Goal: Information Seeking & Learning: Find contact information

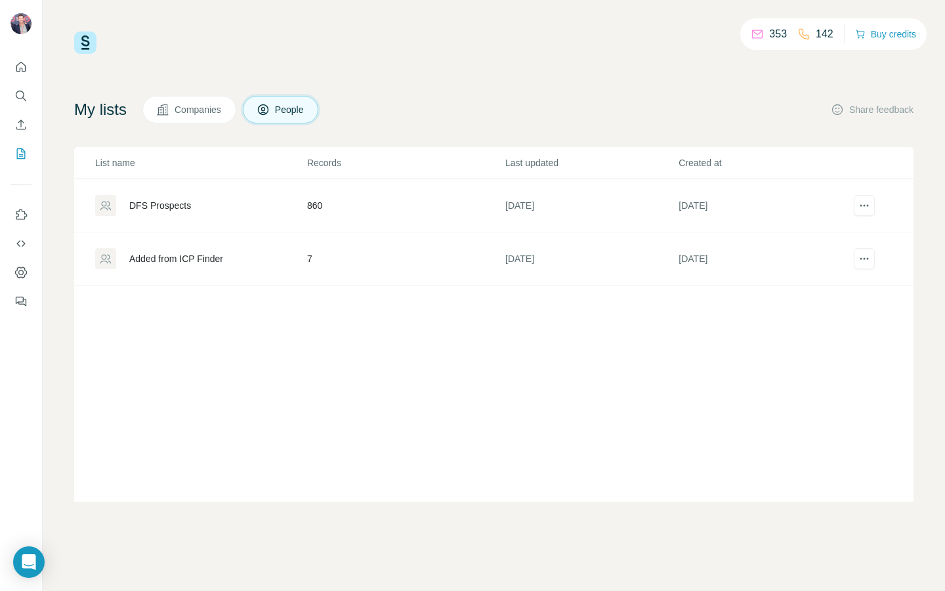
click at [23, 98] on icon "Search" at bounding box center [24, 99] width 4 height 4
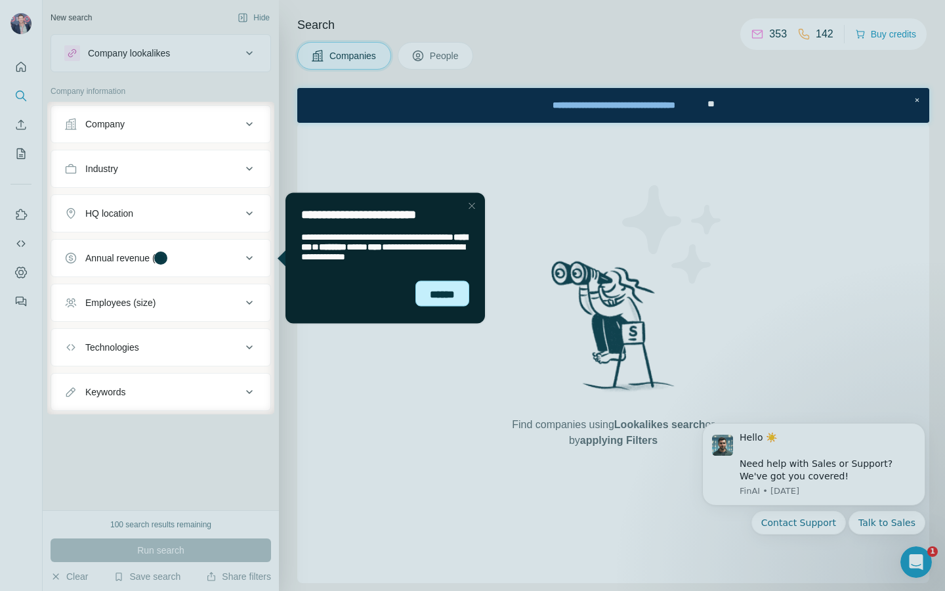
click at [433, 298] on div "******" at bounding box center [442, 293] width 54 height 26
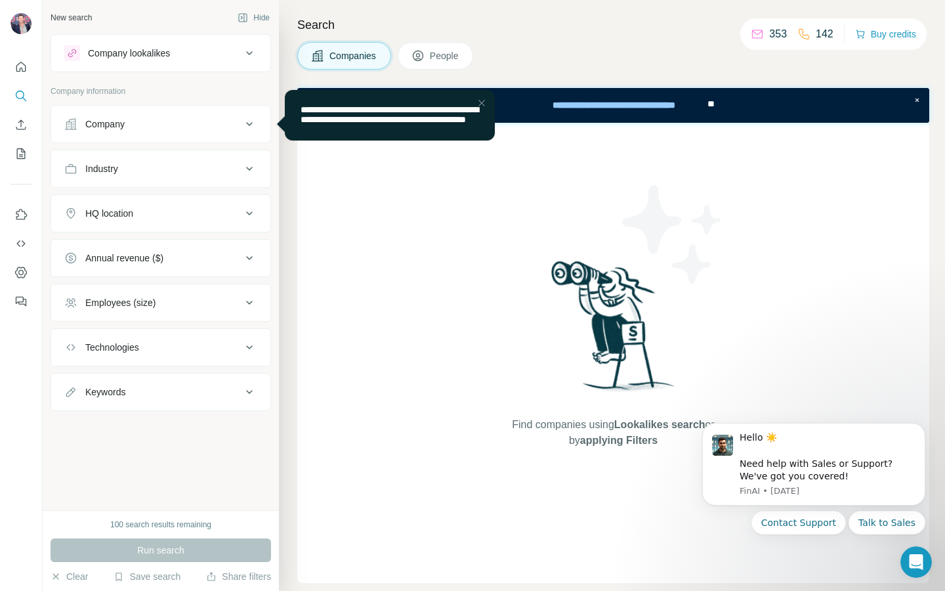
click at [179, 123] on div "Company" at bounding box center [152, 123] width 177 height 13
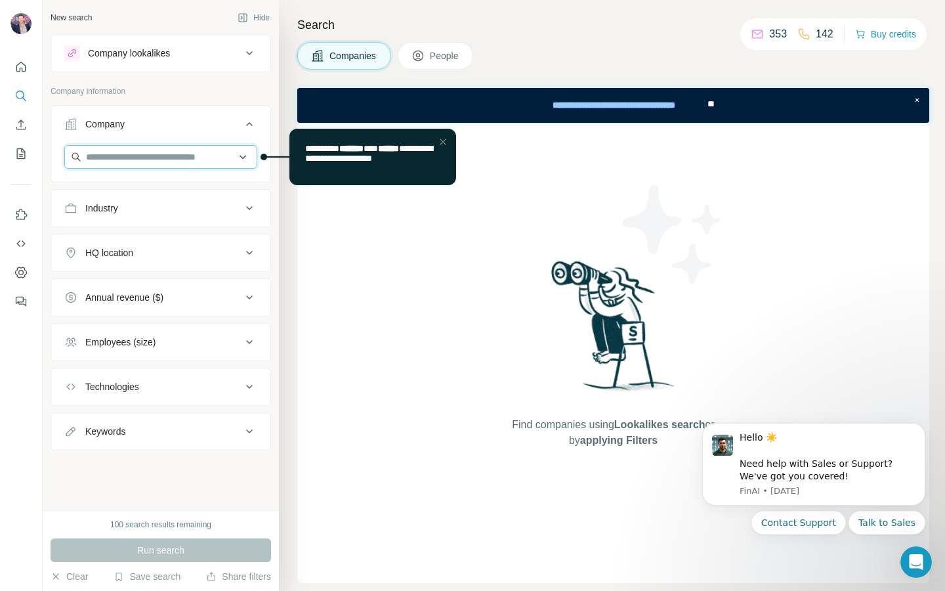
click at [171, 156] on input "text" at bounding box center [160, 157] width 193 height 24
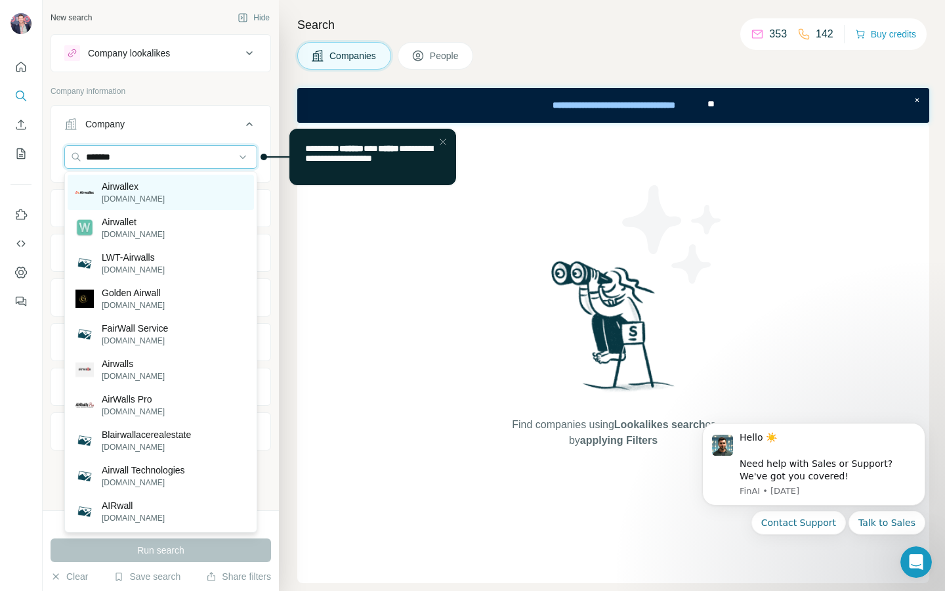
type input "*******"
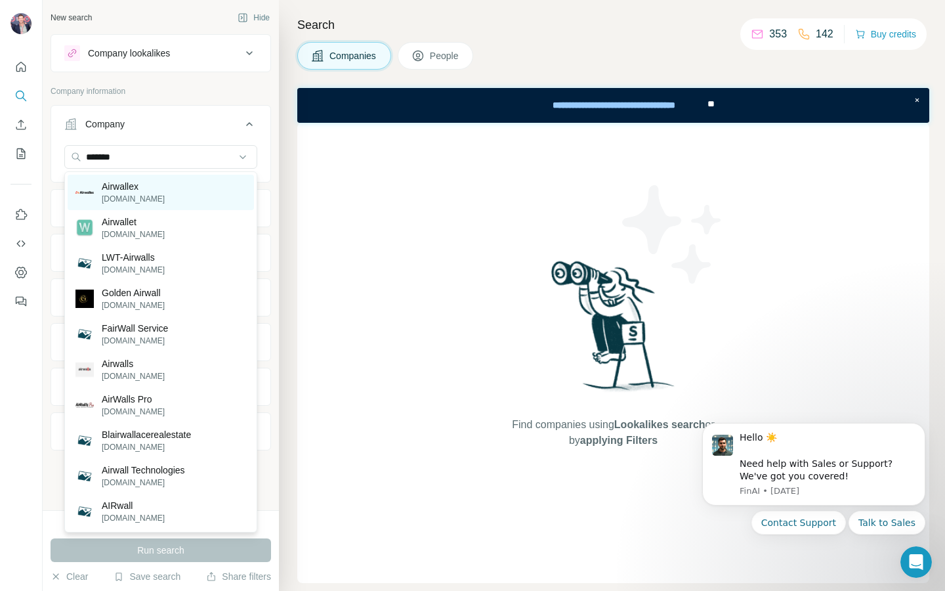
click at [173, 194] on div "Airwallex [DOMAIN_NAME]" at bounding box center [161, 192] width 186 height 35
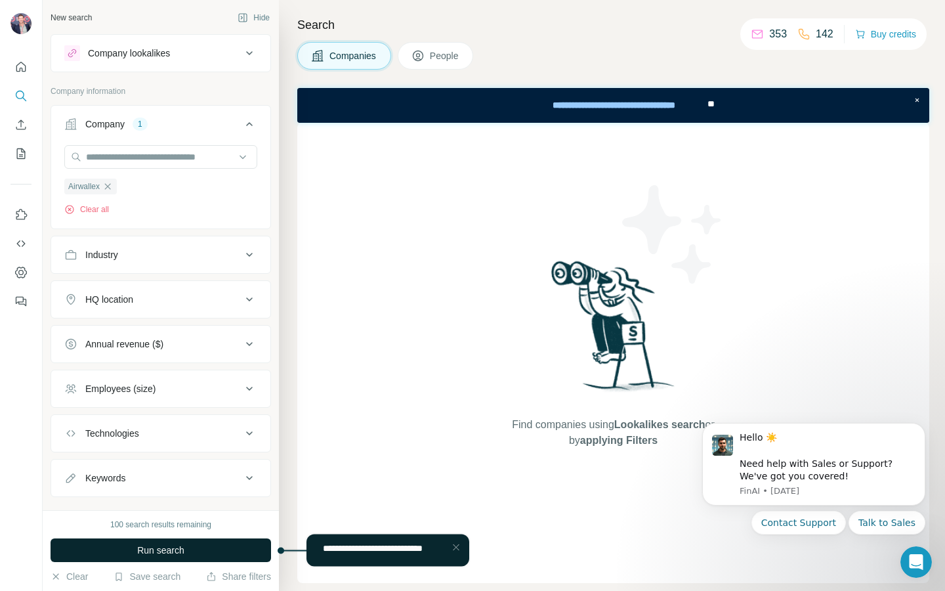
click at [159, 551] on span "Run search" at bounding box center [160, 549] width 47 height 13
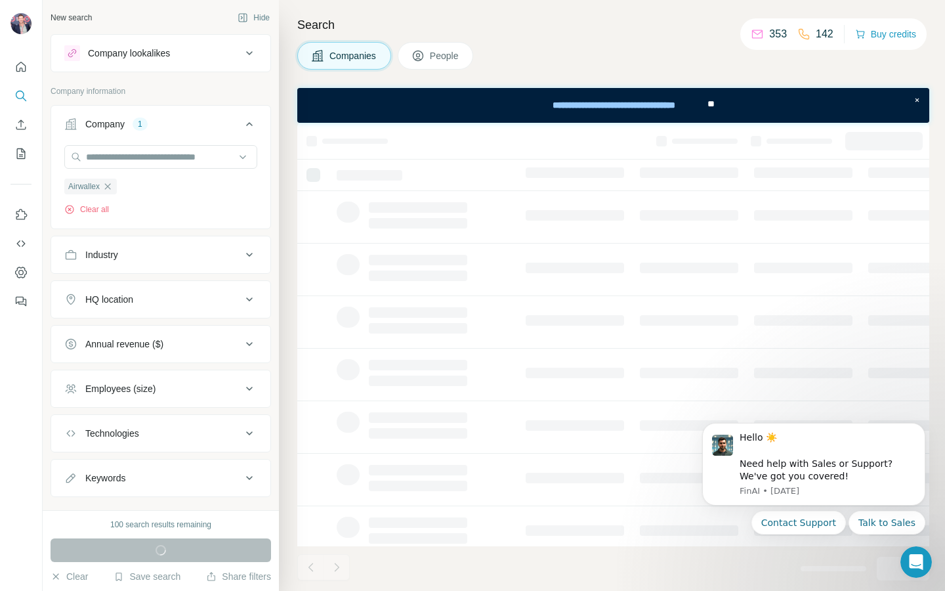
click at [445, 46] on button "People" at bounding box center [436, 56] width 76 height 28
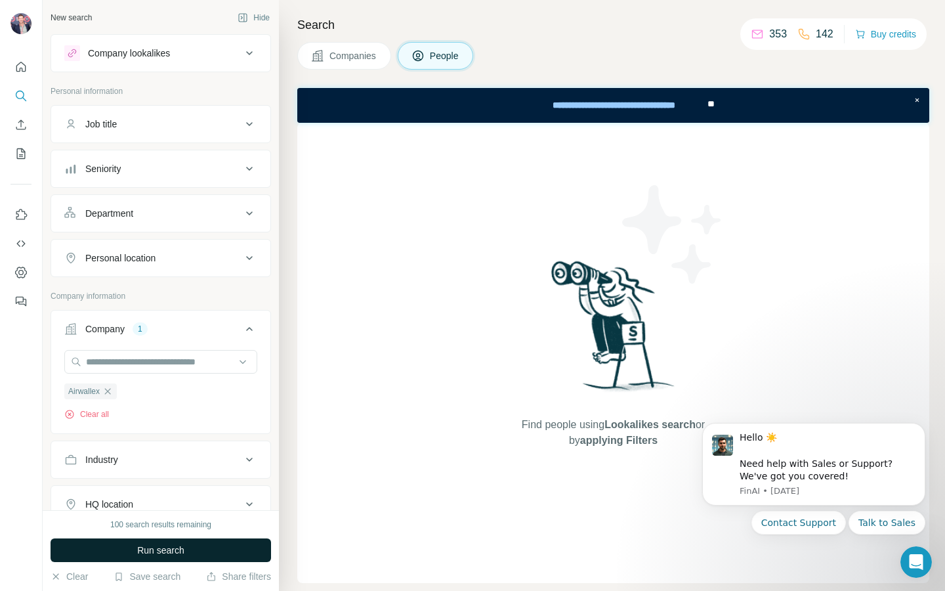
click at [152, 546] on span "Run search" at bounding box center [160, 549] width 47 height 13
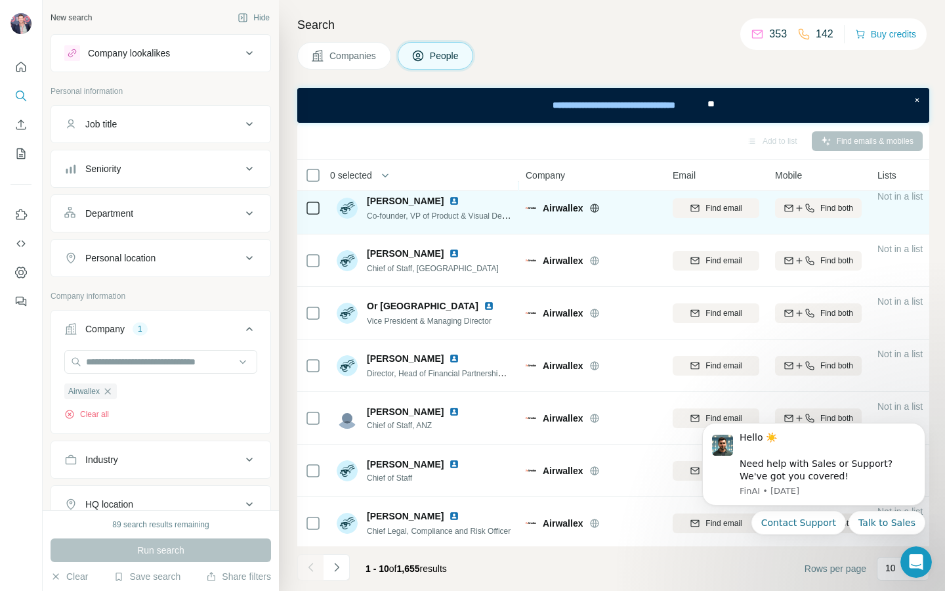
scroll to position [170, 0]
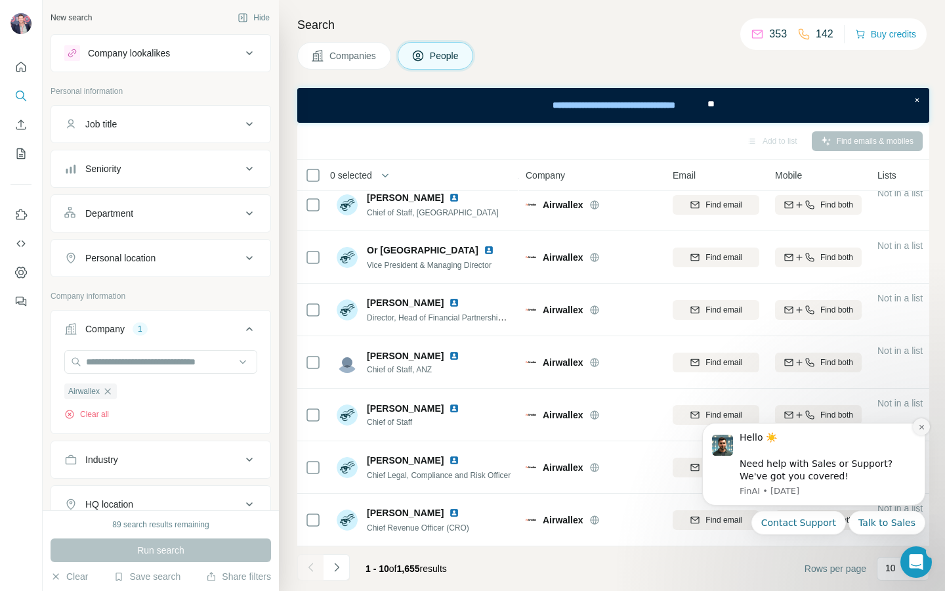
click at [920, 427] on icon "Dismiss notification" at bounding box center [921, 426] width 7 height 7
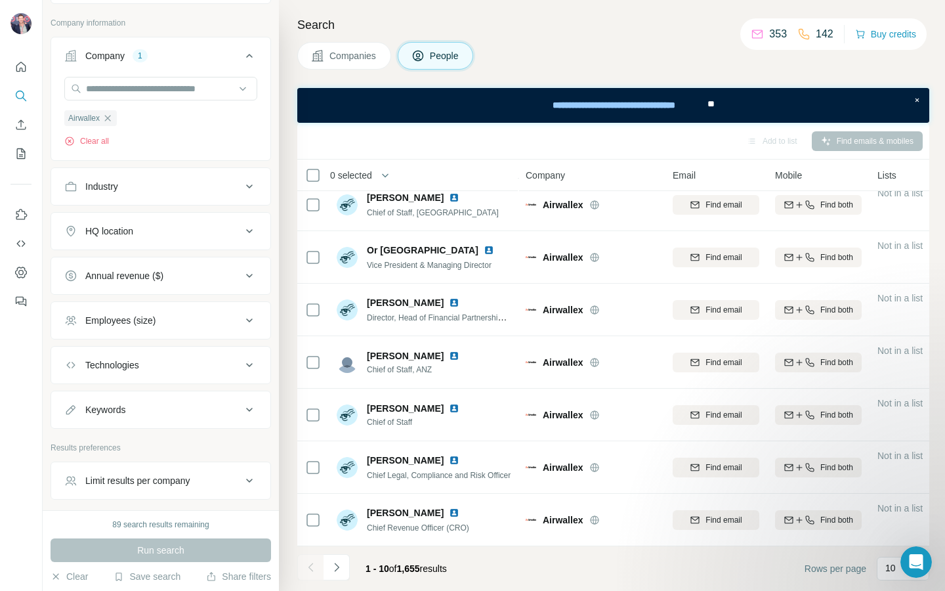
scroll to position [275, 0]
click at [167, 404] on div "Keywords" at bounding box center [152, 407] width 177 height 13
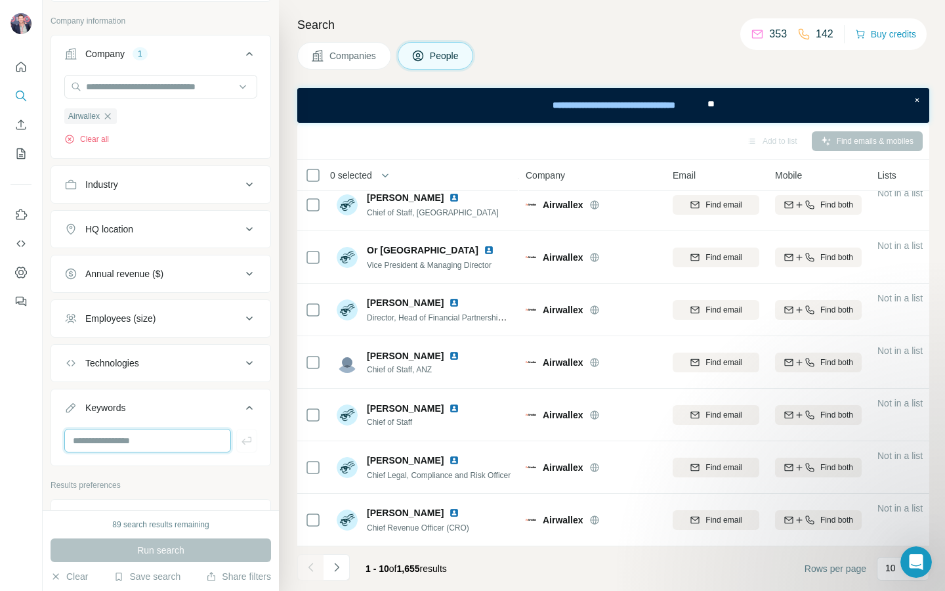
click at [152, 436] on input "text" at bounding box center [147, 441] width 167 height 24
type input "****"
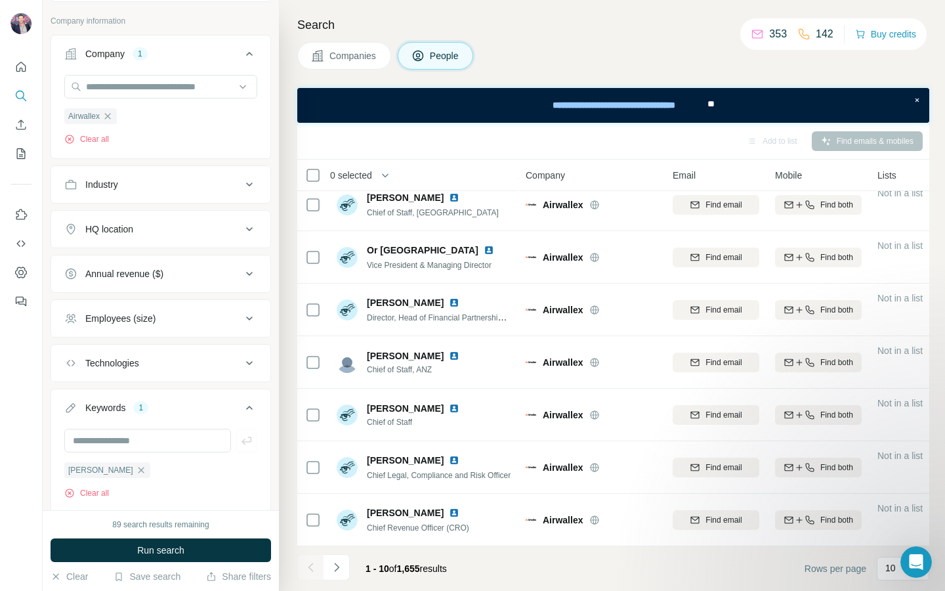
click at [188, 563] on div "89 search results remaining Run search Clear Save search Share filters" at bounding box center [161, 550] width 236 height 81
click at [188, 551] on button "Run search" at bounding box center [161, 550] width 221 height 24
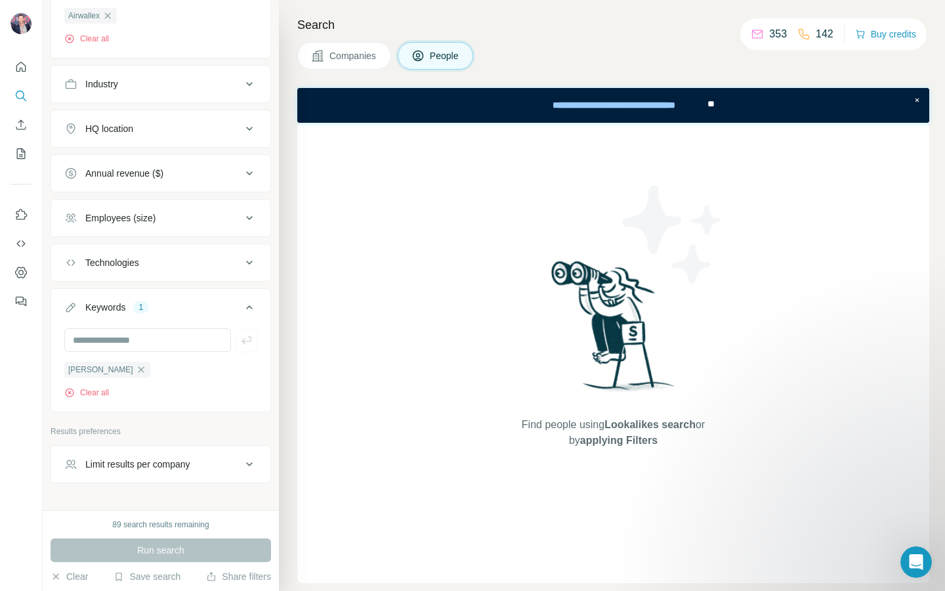
scroll to position [410, 0]
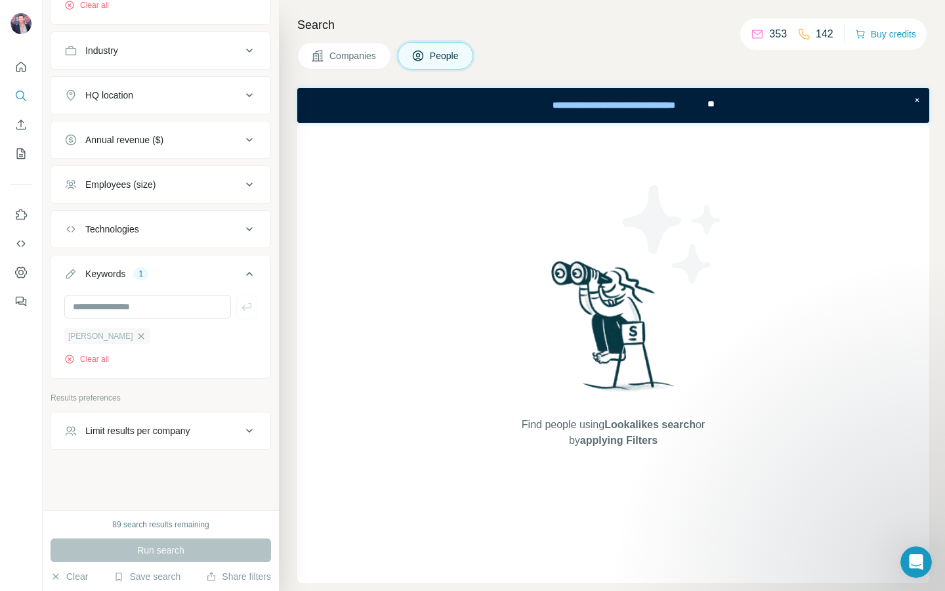
click at [136, 338] on icon "button" at bounding box center [141, 336] width 11 height 11
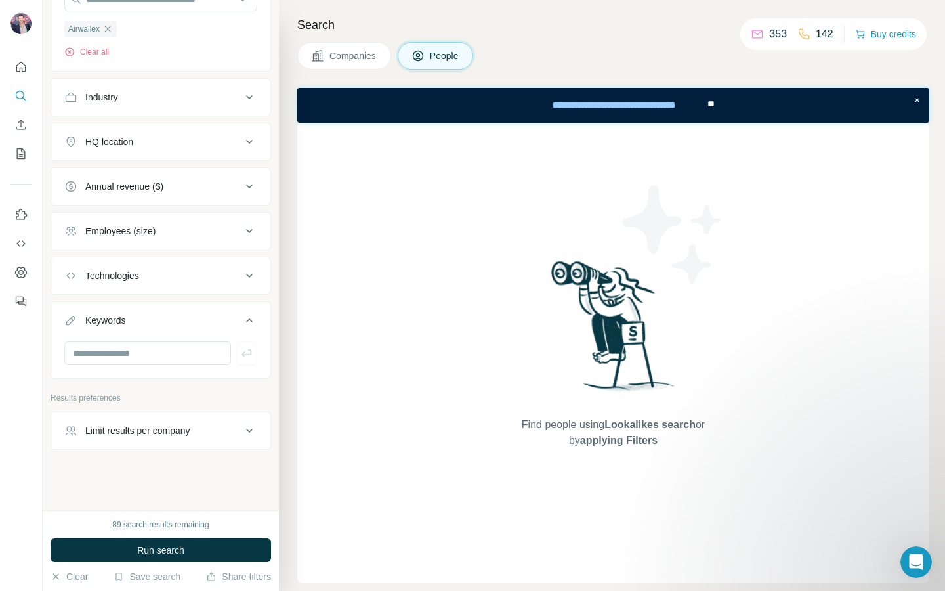
scroll to position [362, 0]
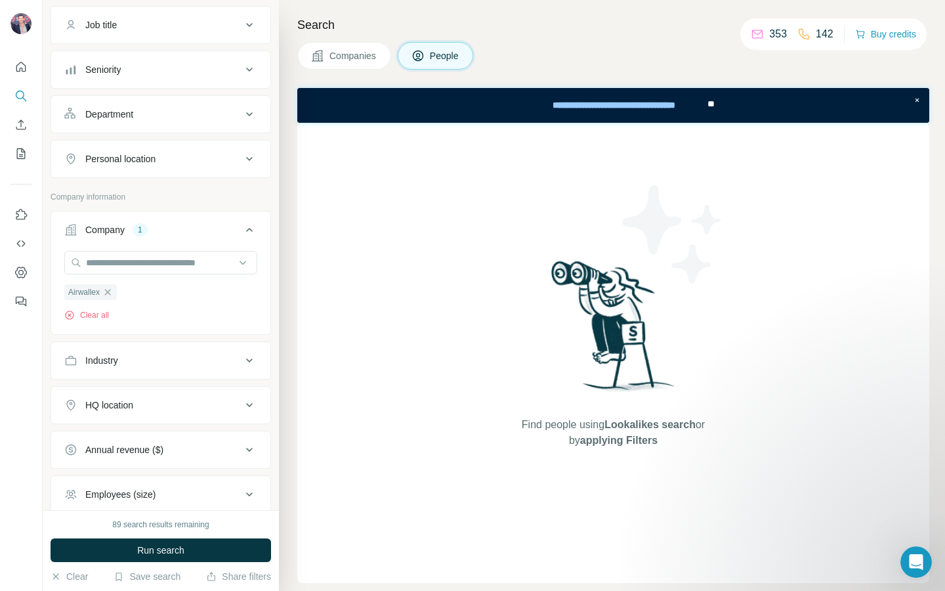
scroll to position [28, 0]
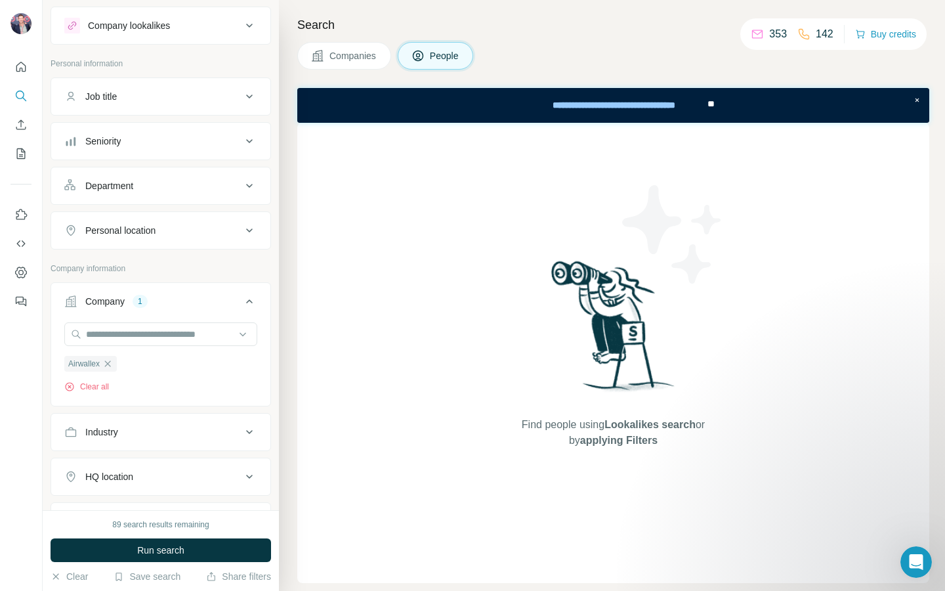
click at [173, 232] on div "Personal location" at bounding box center [152, 230] width 177 height 13
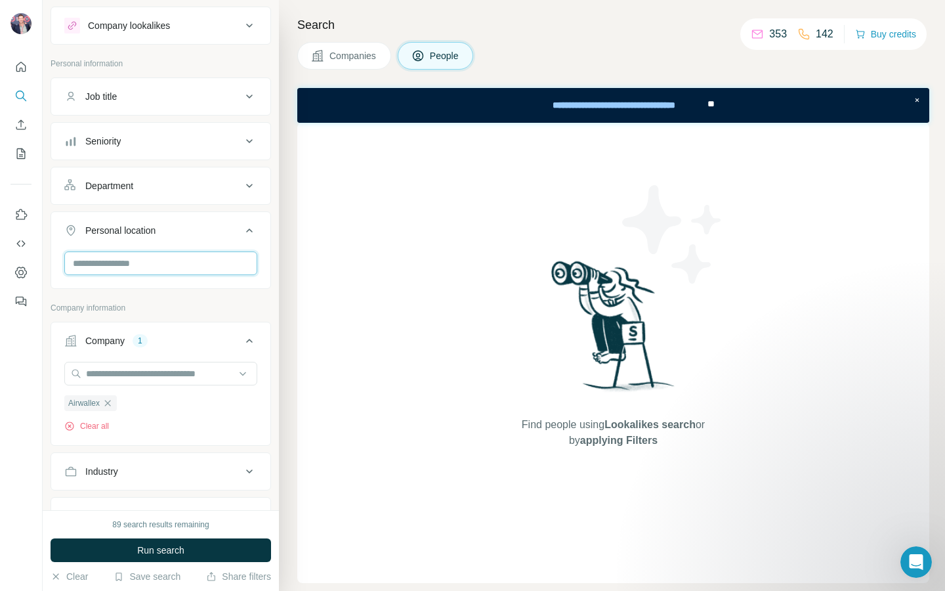
click at [160, 266] on input "text" at bounding box center [160, 263] width 193 height 24
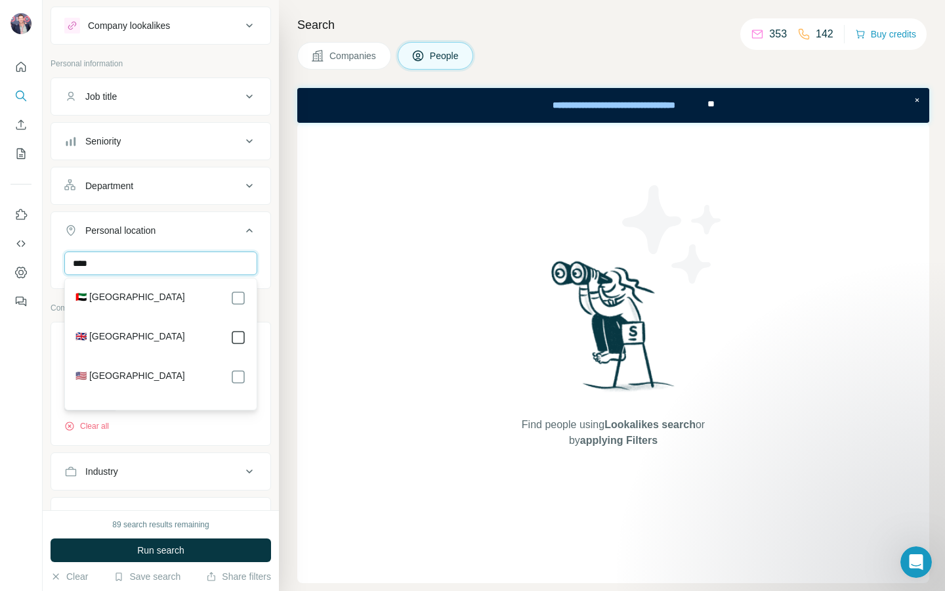
type input "****"
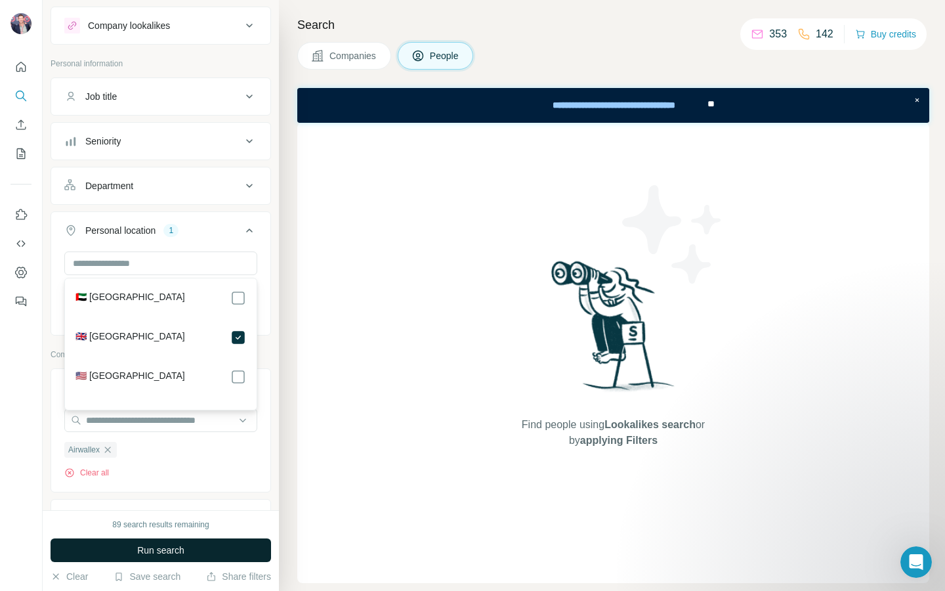
click at [149, 549] on span "Run search" at bounding box center [160, 549] width 47 height 13
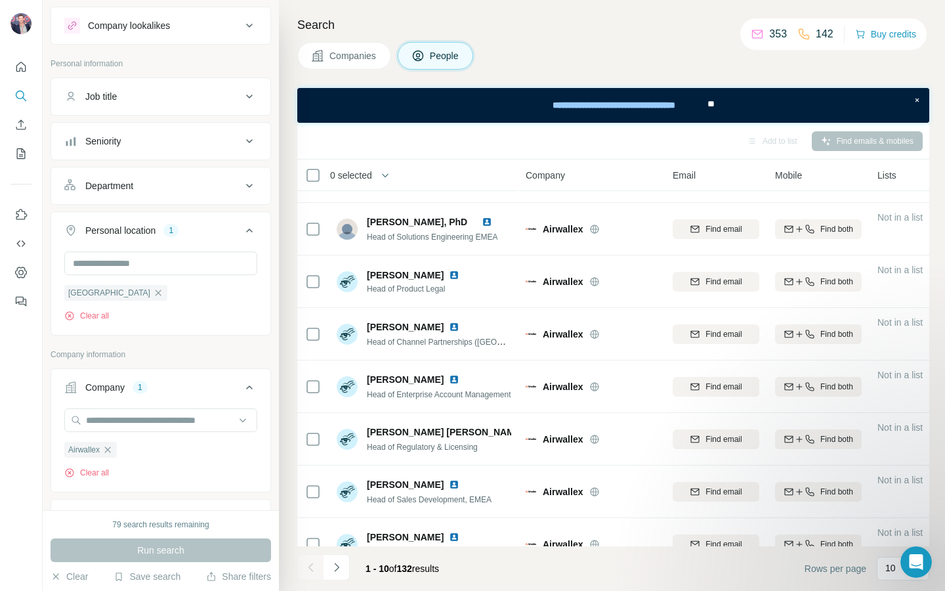
scroll to position [170, 0]
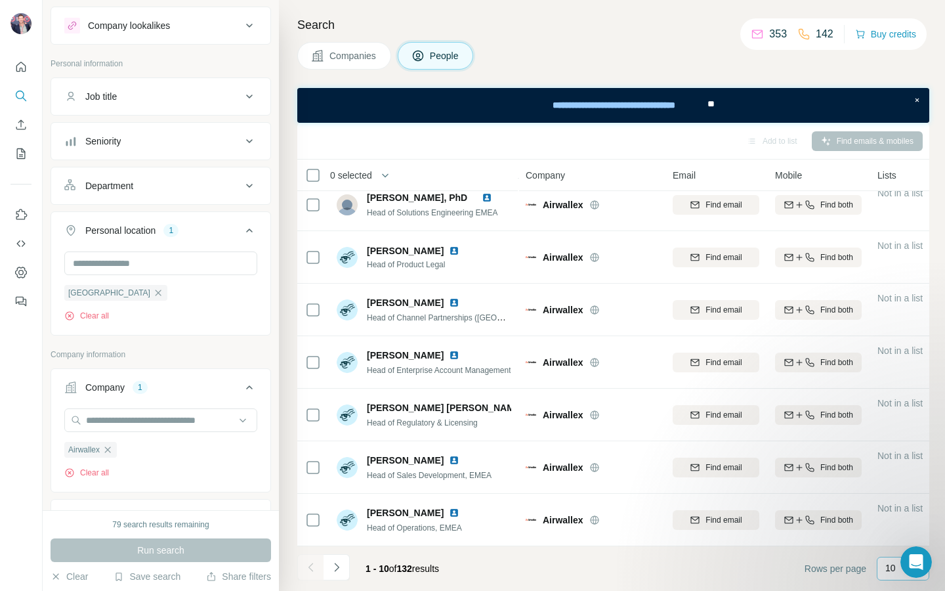
click at [890, 572] on p "10" at bounding box center [890, 567] width 11 height 13
click at [898, 473] on p "60" at bounding box center [893, 467] width 11 height 13
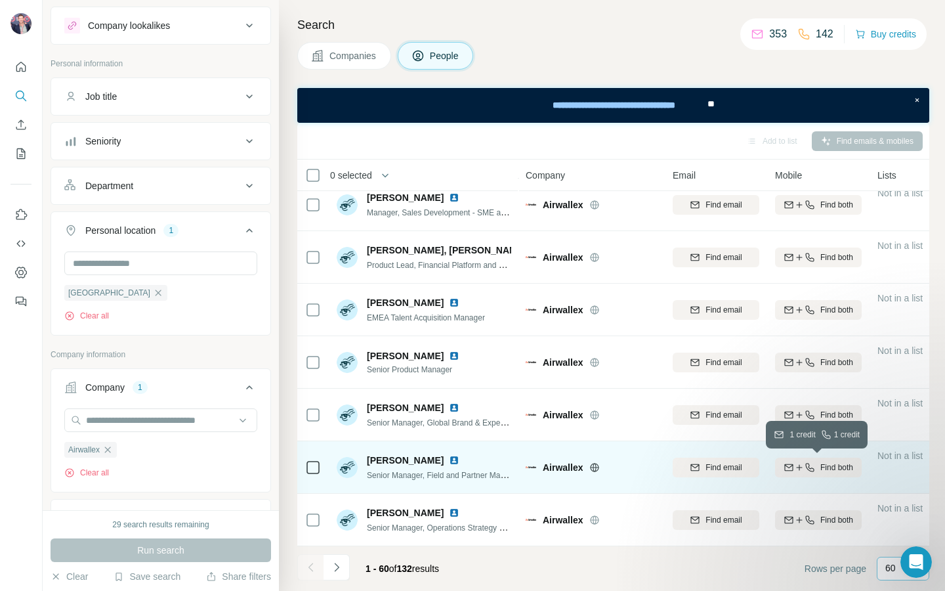
click at [820, 465] on span "Find both" at bounding box center [836, 467] width 33 height 12
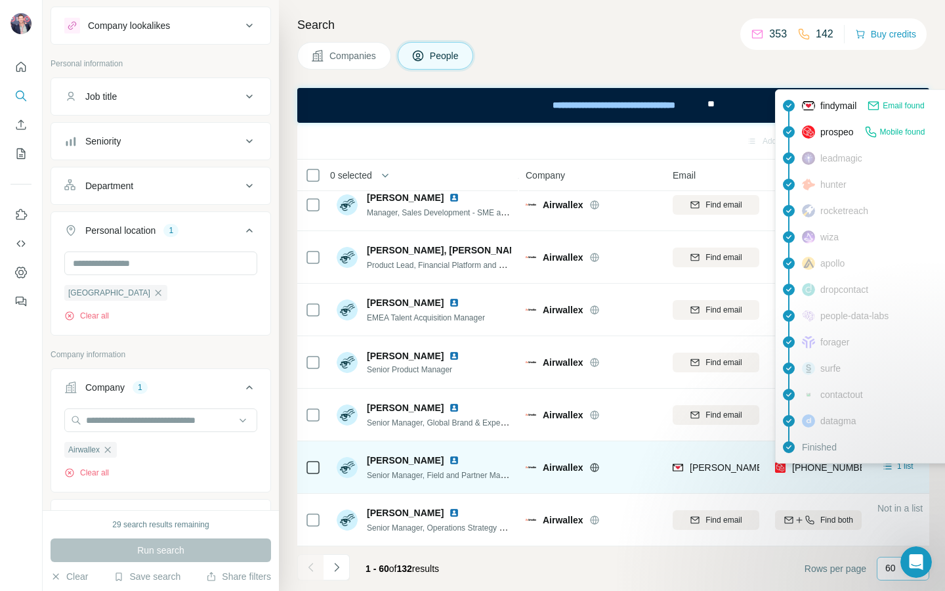
click at [829, 467] on span "[PHONE_NUMBER]" at bounding box center [833, 467] width 83 height 11
click at [836, 469] on span "[PHONE_NUMBER]" at bounding box center [833, 467] width 83 height 11
click at [828, 469] on span "[PHONE_NUMBER]" at bounding box center [833, 467] width 83 height 11
copy span "447307702302"
